Goal: Task Accomplishment & Management: Manage account settings

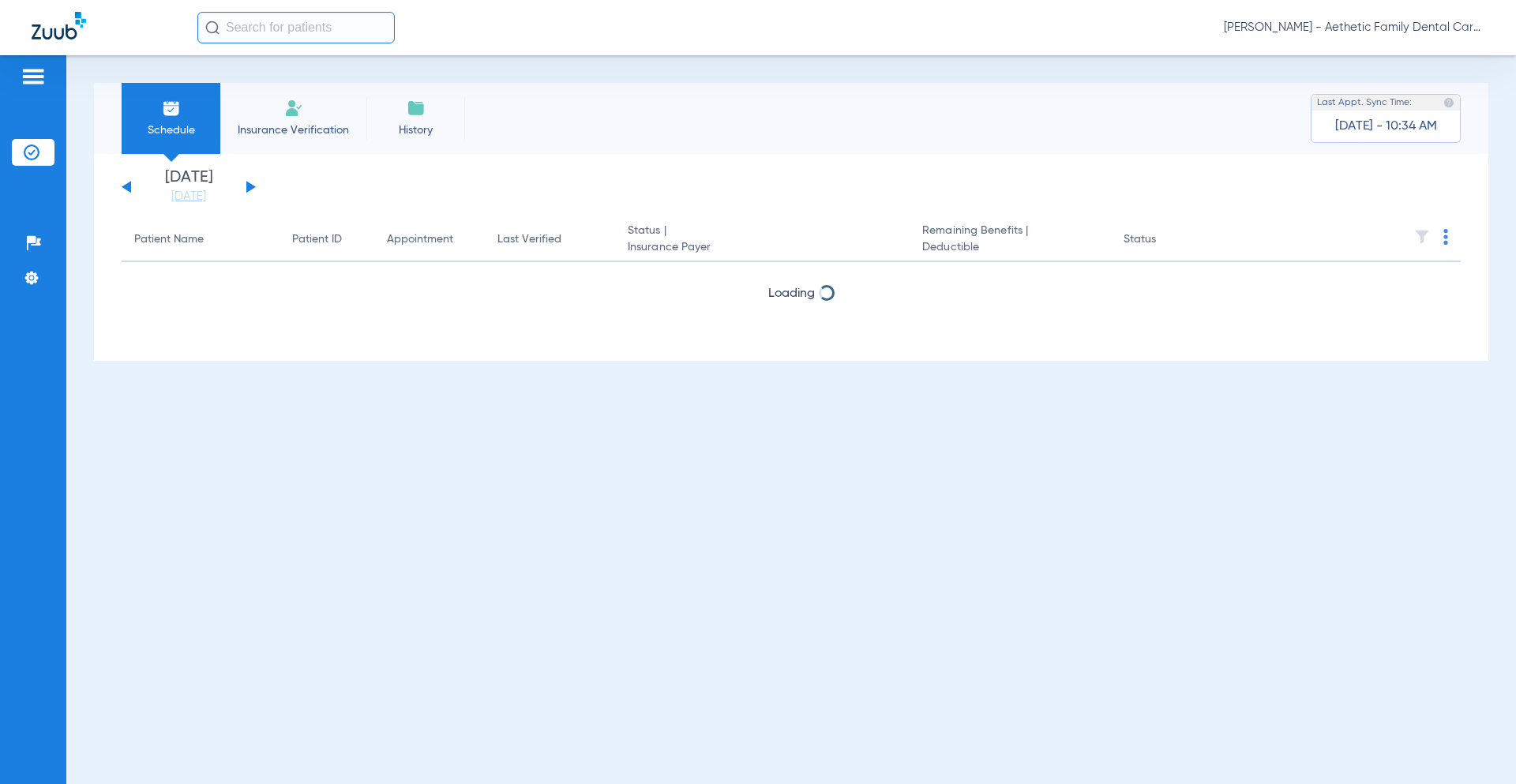
click at [247, 188] on button at bounding box center [251, 186] width 9 height 12
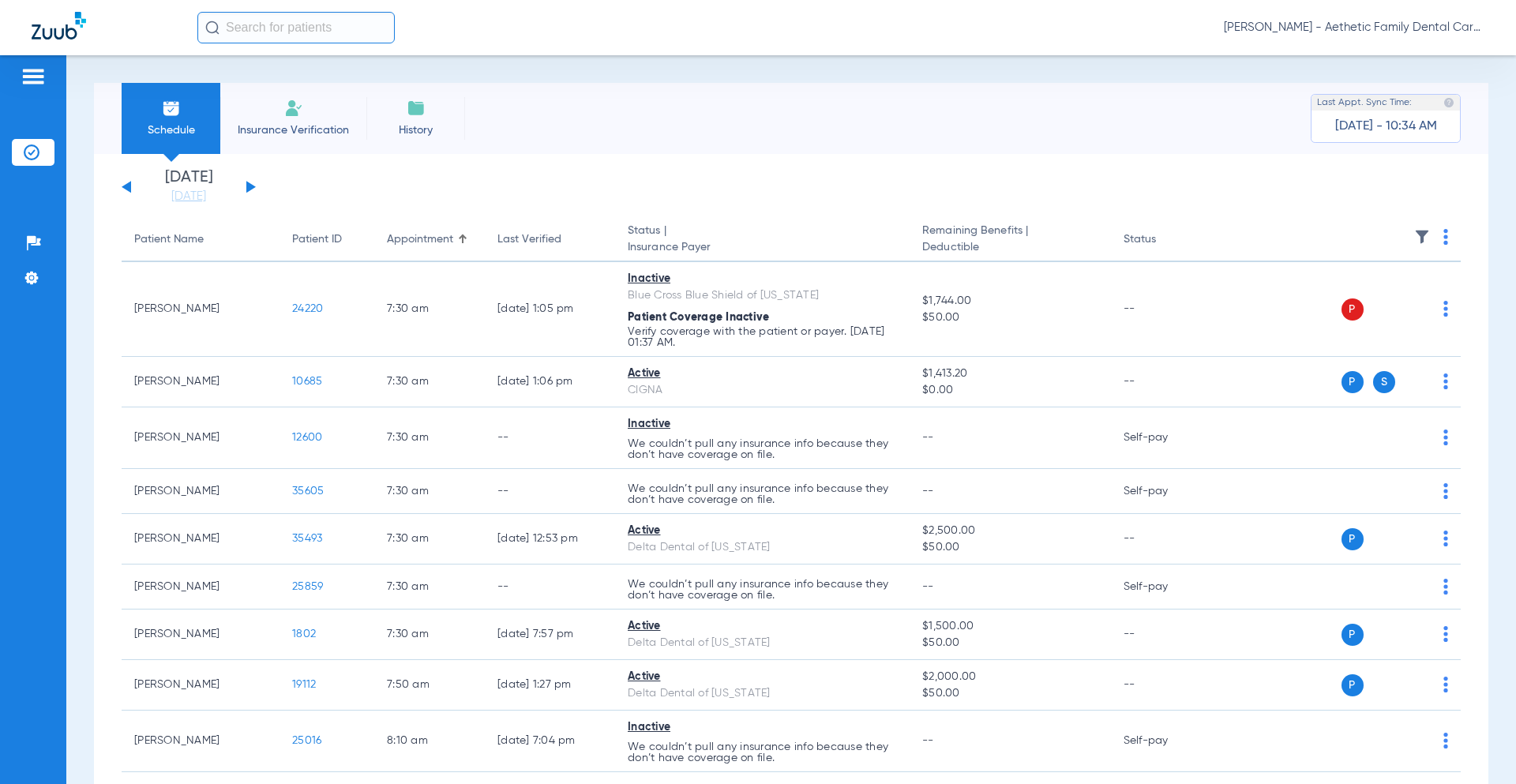
click at [1310, 43] on div "[PERSON_NAME] - Aethetic Family Dental Care ([GEOGRAPHIC_DATA])" at bounding box center [758, 27] width 1516 height 55
click at [1313, 26] on span "[PERSON_NAME] - Aethetic Family Dental Care ([GEOGRAPHIC_DATA])" at bounding box center [1354, 27] width 261 height 16
click at [1472, 62] on button "Log out" at bounding box center [1439, 56] width 87 height 32
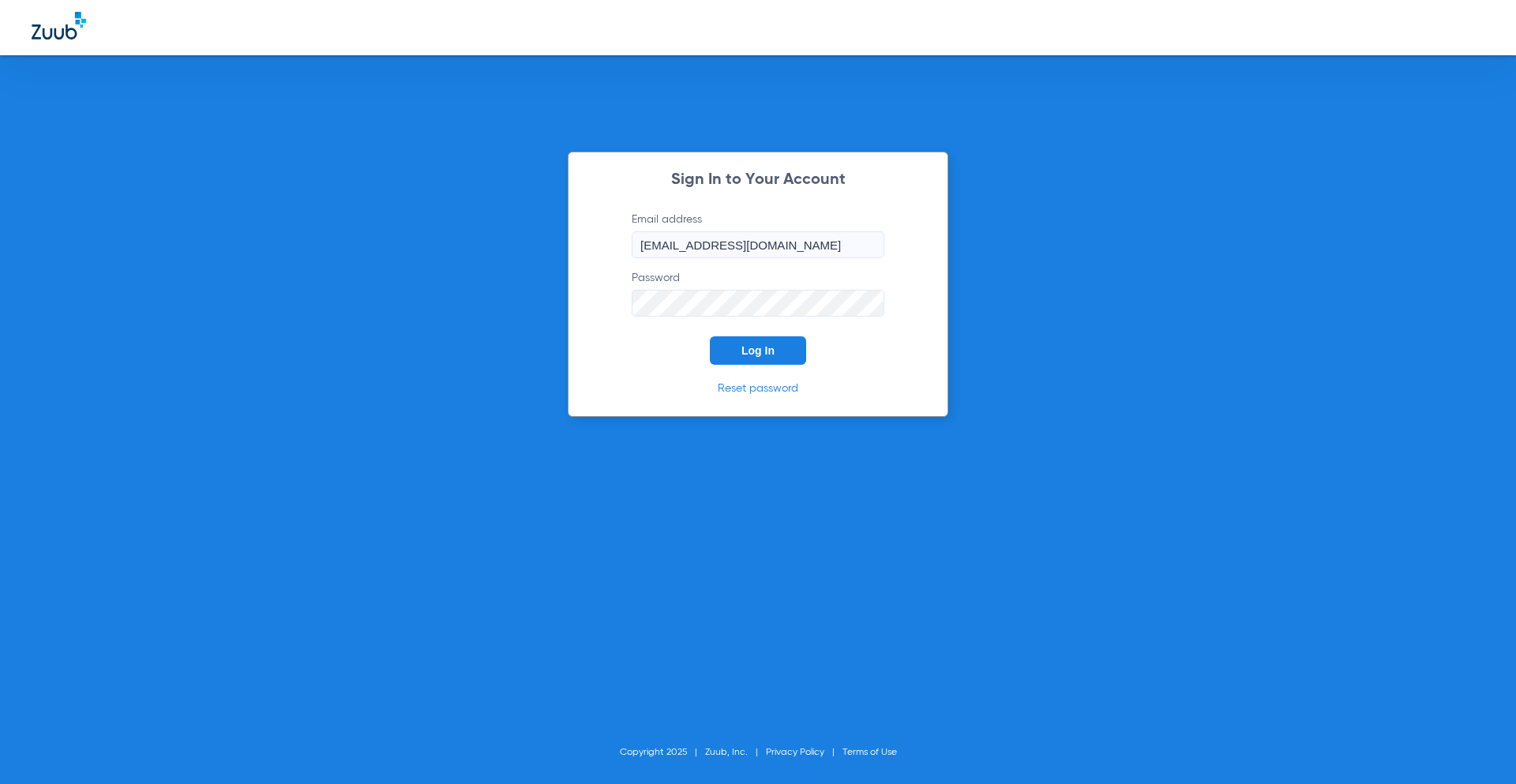
click at [722, 254] on input "[EMAIL_ADDRESS][DOMAIN_NAME]" at bounding box center [758, 244] width 253 height 27
type input "[EMAIL_ADDRESS][DOMAIN_NAME]"
click at [774, 353] on span "Log In" at bounding box center [758, 350] width 33 height 12
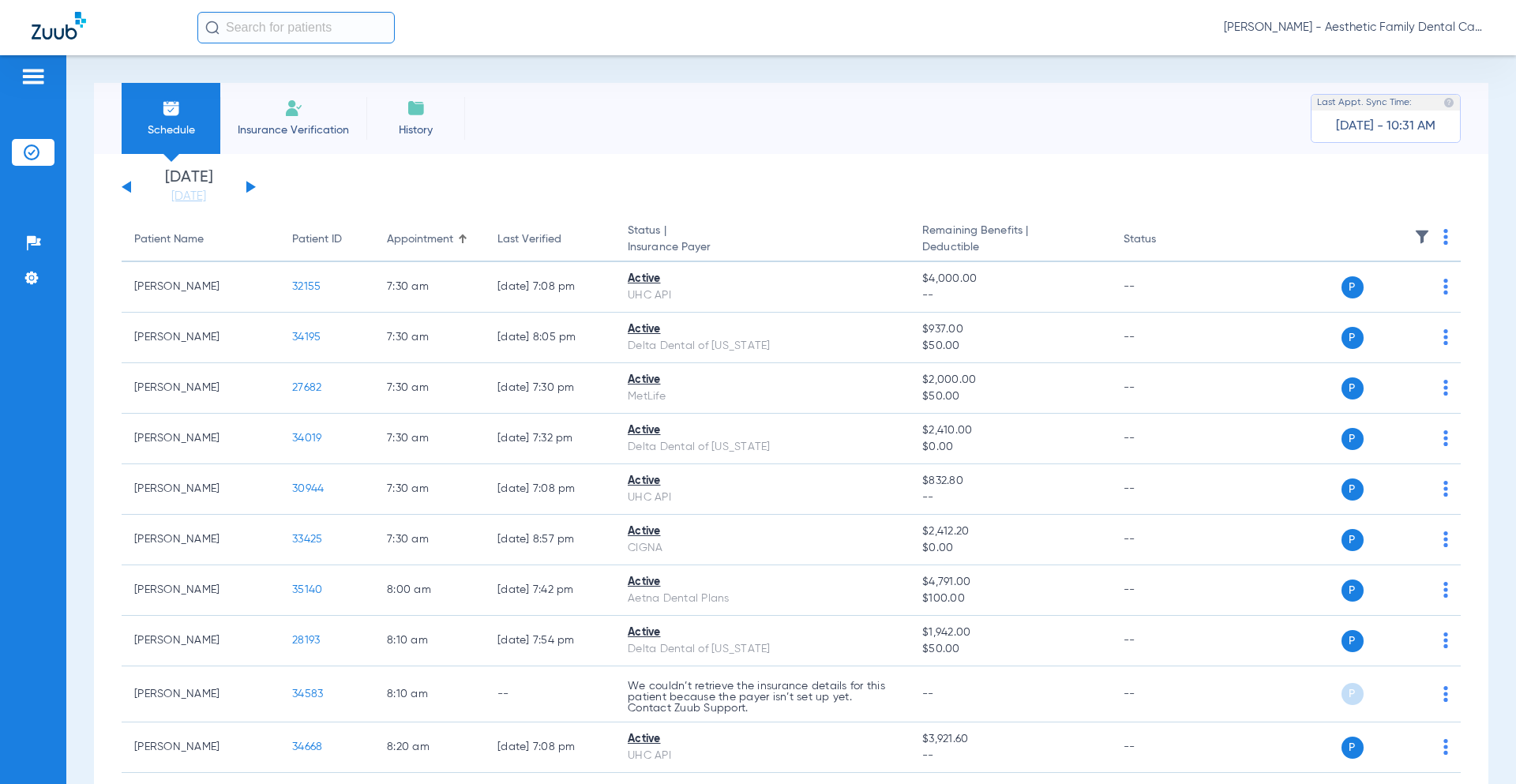
click at [251, 193] on div "[DATE] [DATE] [DATE] [DATE] [DATE] [DATE] [DATE] [DATE] [DATE] [DATE] [DATE] [D…" at bounding box center [188, 187] width 134 height 35
click at [251, 192] on div "[DATE] [DATE] [DATE] [DATE] [DATE] [DATE] [DATE] [DATE] [DATE] [DATE] [DATE] [D…" at bounding box center [188, 187] width 134 height 35
click at [251, 186] on button at bounding box center [251, 186] width 9 height 12
click at [251, 185] on button at bounding box center [251, 186] width 9 height 12
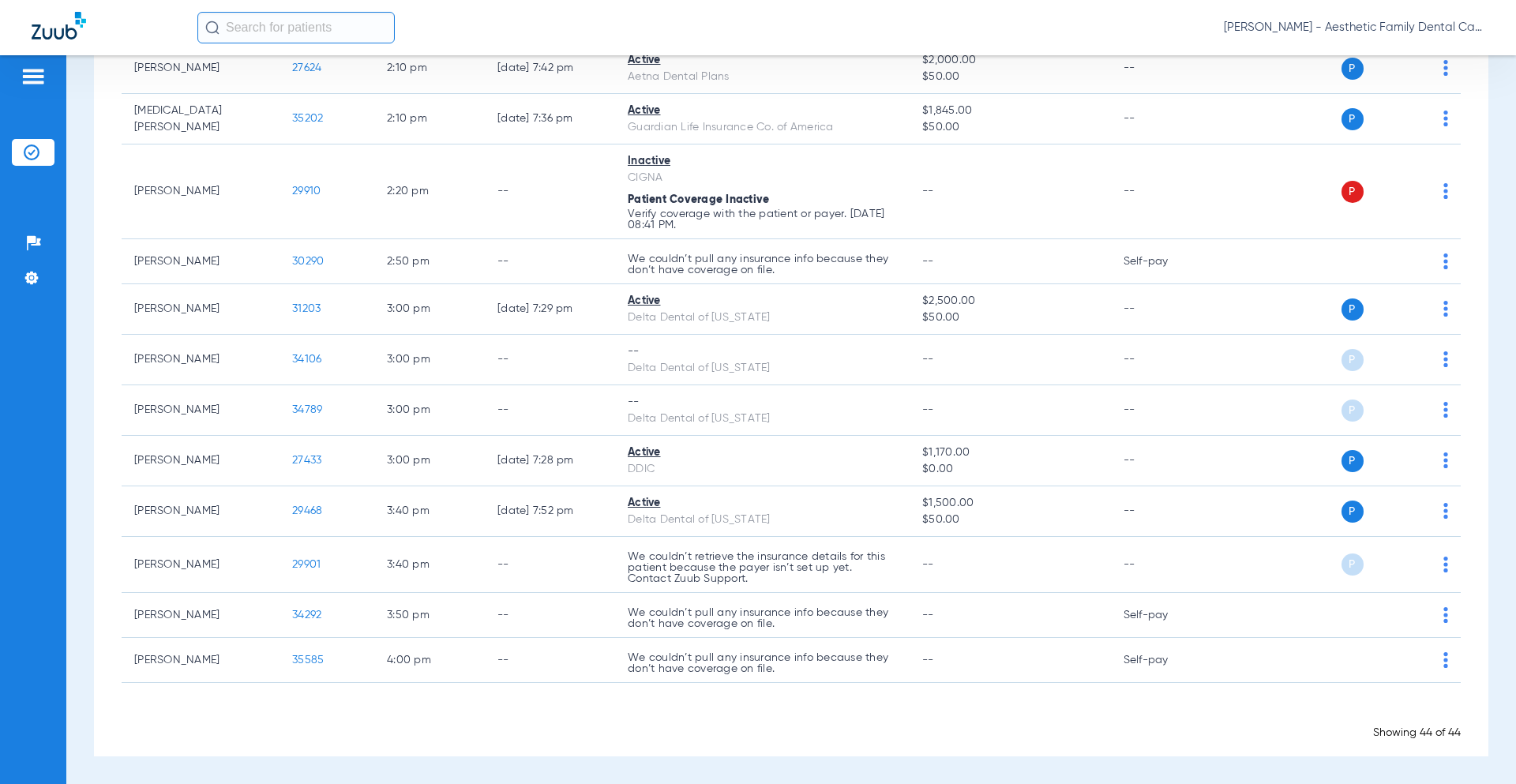
scroll to position [1795, 0]
